Goal: Information Seeking & Learning: Learn about a topic

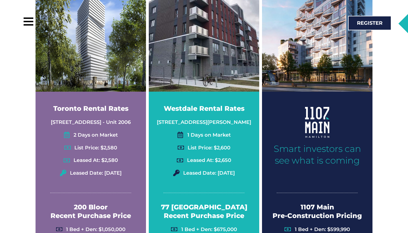
scroll to position [1382, 0]
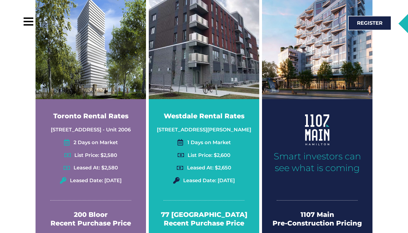
click at [299, 114] on div at bounding box center [317, 129] width 105 height 31
click at [318, 151] on h2 "Smart investors can see what is coming" at bounding box center [317, 162] width 94 height 23
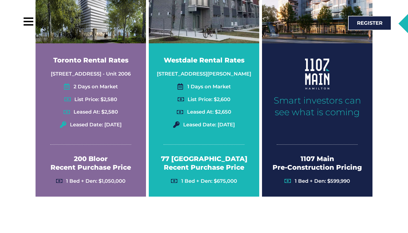
click at [318, 154] on h2 "1107 Main Pre-Construction Pricing" at bounding box center [317, 162] width 105 height 17
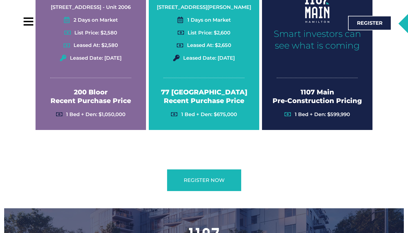
scroll to position [1386, 0]
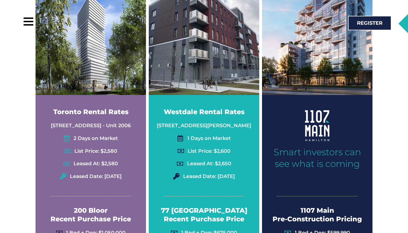
click at [231, 84] on div "Westdale Rental Rates [STREET_ADDRESS][PERSON_NAME] 1 Days on Market List Price…" at bounding box center [204, 116] width 111 height 264
click at [216, 73] on img at bounding box center [204, 39] width 111 height 111
drag, startPoint x: 163, startPoint y: 92, endPoint x: 234, endPoint y: 100, distance: 71.0
click at [234, 105] on div "Westdale Rental Rates [STREET_ADDRESS][PERSON_NAME] 1 Days on Market List Price…" at bounding box center [204, 144] width 105 height 79
click at [233, 105] on div "Westdale Rental Rates [STREET_ADDRESS][PERSON_NAME] 1 Days on Market List Price…" at bounding box center [204, 144] width 105 height 79
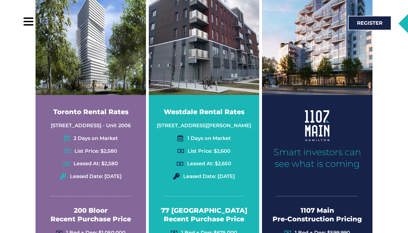
scroll to position [1305, 0]
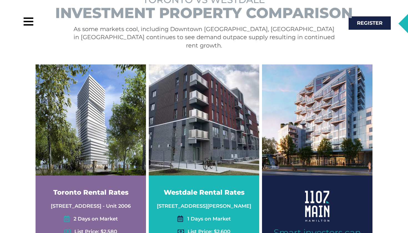
click at [321, 125] on img at bounding box center [317, 119] width 111 height 111
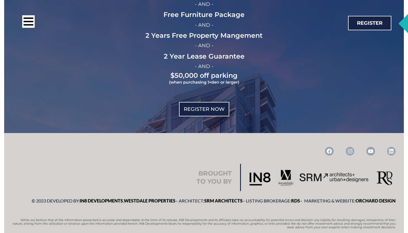
scroll to position [1814, 0]
click at [216, 107] on span "REgister Now" at bounding box center [204, 109] width 41 height 5
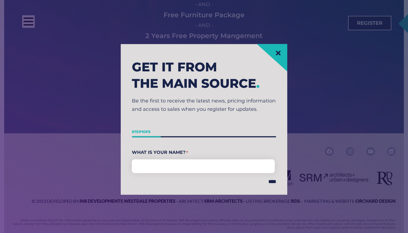
click at [282, 56] on link at bounding box center [278, 52] width 7 height 7
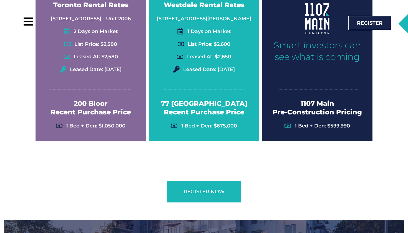
scroll to position [1489, 0]
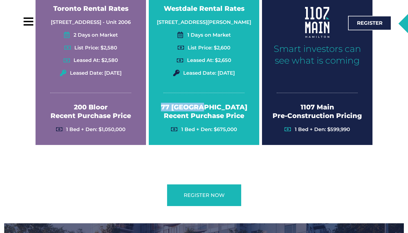
drag, startPoint x: 186, startPoint y: 85, endPoint x: 226, endPoint y: 86, distance: 40.3
click at [226, 103] on h2 "77 [GEOGRAPHIC_DATA] Recent Purchase Price" at bounding box center [204, 111] width 105 height 17
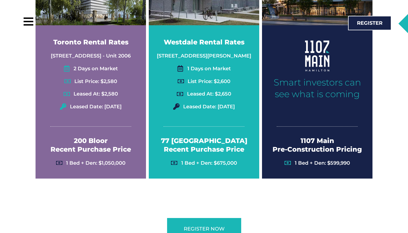
click at [168, 35] on div "Call: [PHONE_NUMBER] Register" at bounding box center [200, 23] width 389 height 35
click at [166, 35] on div "Call: [PHONE_NUMBER] Register" at bounding box center [200, 23] width 389 height 35
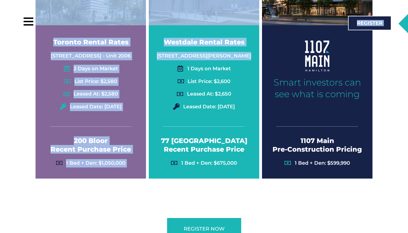
drag, startPoint x: 162, startPoint y: 35, endPoint x: 229, endPoint y: 41, distance: 66.7
click at [229, 52] on li "[STREET_ADDRESS][PERSON_NAME]" at bounding box center [204, 57] width 105 height 11
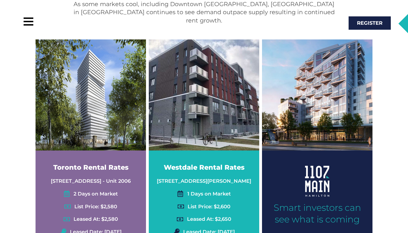
scroll to position [1329, 0]
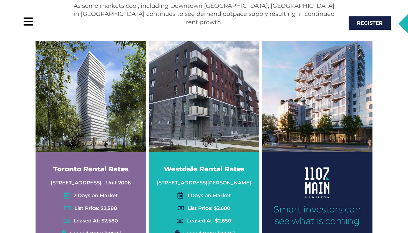
click at [324, 86] on img at bounding box center [317, 96] width 111 height 111
